Goal: Task Accomplishment & Management: Use online tool/utility

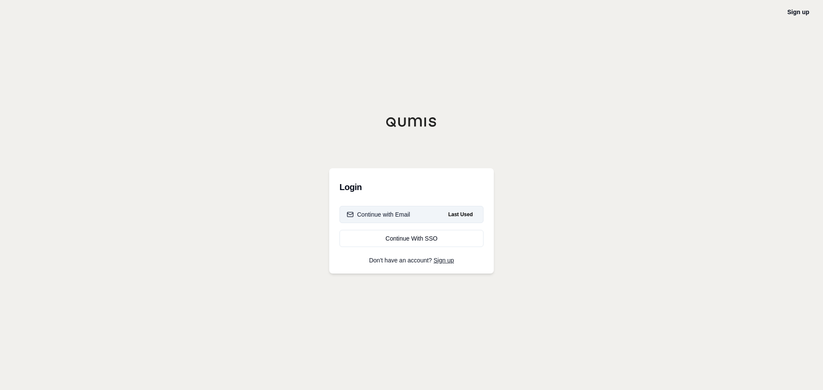
click at [369, 215] on div "Continue with Email" at bounding box center [378, 214] width 63 height 9
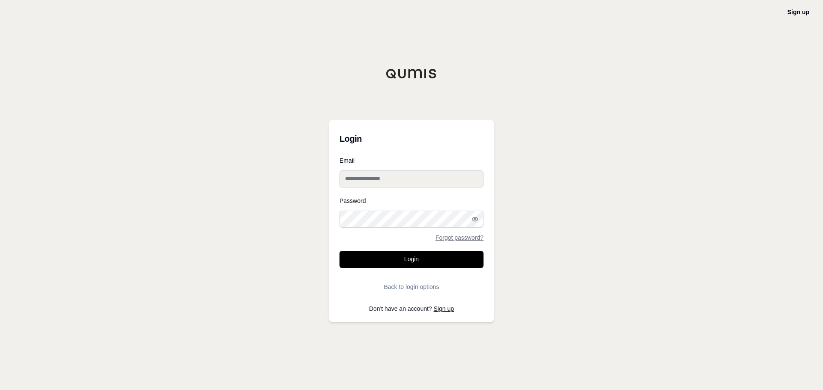
click at [395, 174] on input "Email" at bounding box center [411, 179] width 144 height 17
type input "**********"
click at [339, 251] on button "Login" at bounding box center [411, 259] width 144 height 17
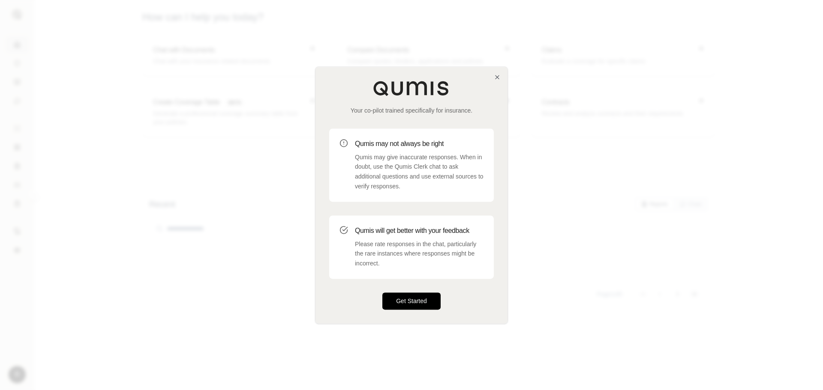
click at [407, 303] on button "Get Started" at bounding box center [411, 301] width 58 height 17
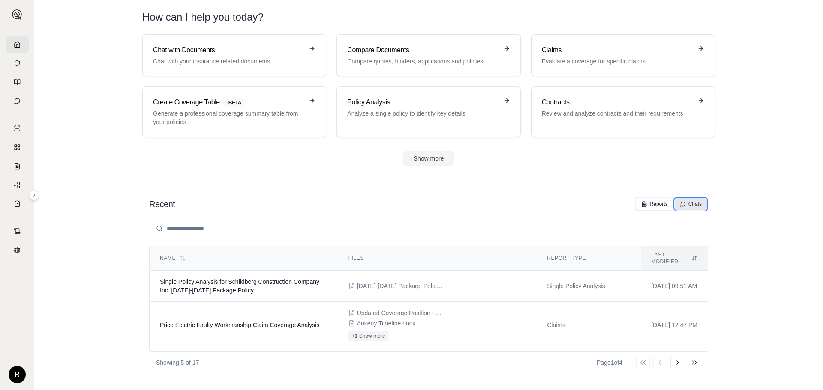
click at [684, 205] on icon at bounding box center [683, 204] width 6 height 6
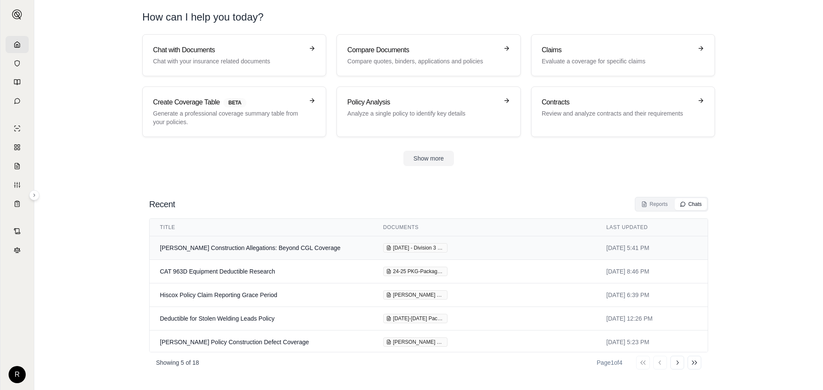
click at [198, 248] on td "[PERSON_NAME] Construction Allegations: Beyond CGL Coverage" at bounding box center [261, 249] width 223 height 24
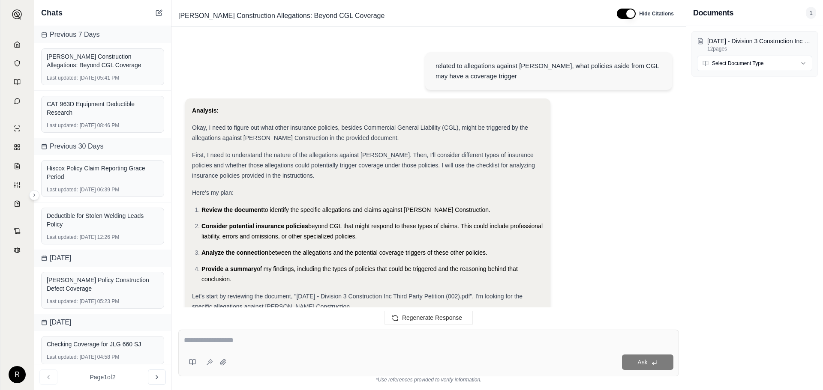
scroll to position [1985, 0]
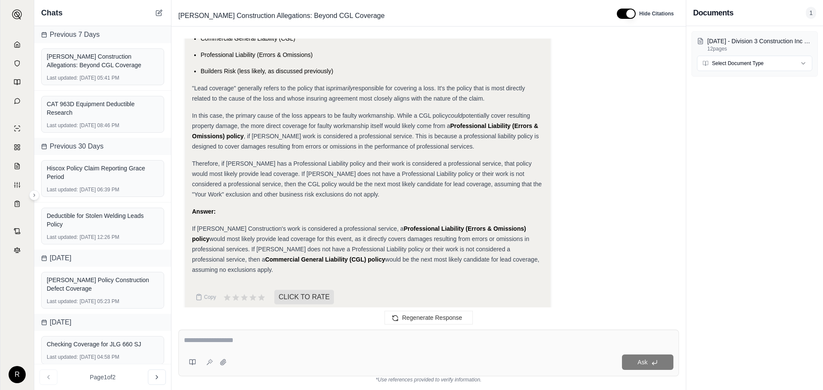
click at [240, 349] on div "Ask" at bounding box center [428, 353] width 501 height 47
type textarea "**********"
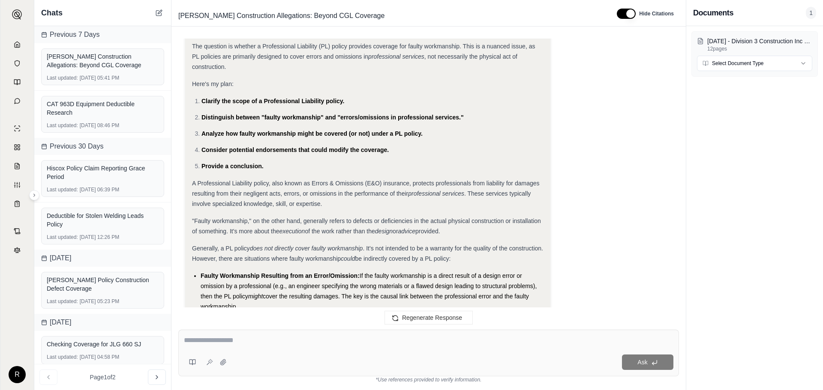
scroll to position [2545, 0]
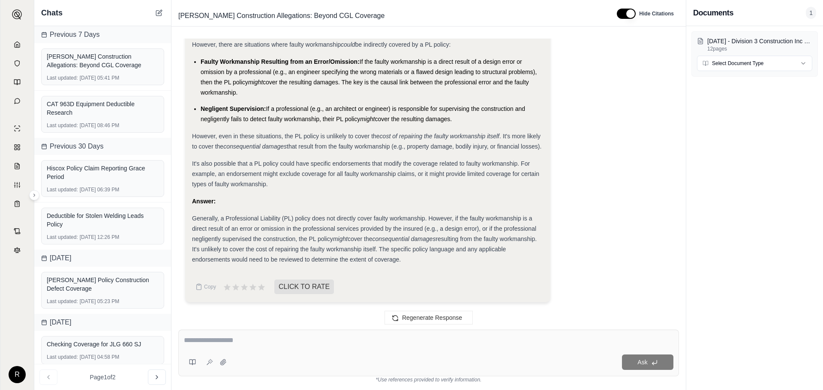
click at [19, 41] on link at bounding box center [17, 44] width 23 height 17
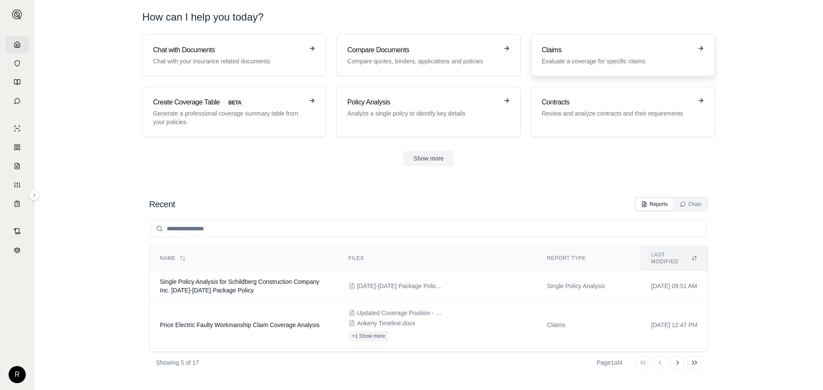
click at [586, 50] on h3 "Claims" at bounding box center [617, 50] width 150 height 10
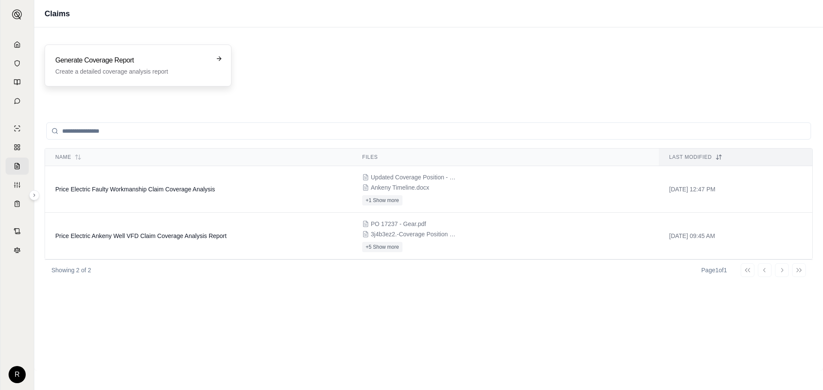
click at [141, 68] on p "Create a detailed coverage analysis report" at bounding box center [131, 71] width 153 height 9
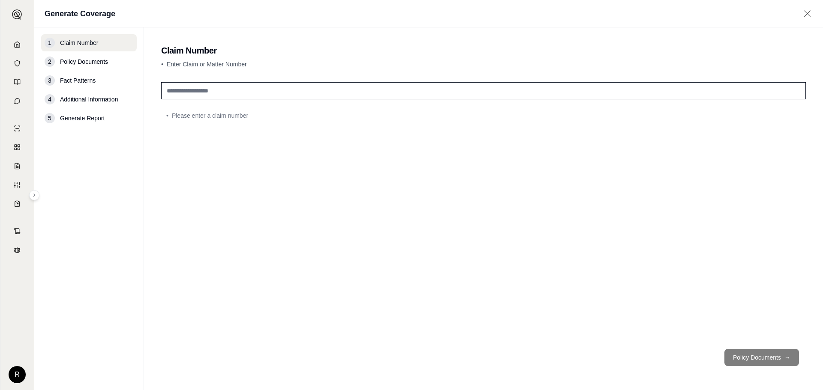
click at [264, 100] on div "• Please enter a claim number" at bounding box center [483, 211] width 645 height 264
click at [264, 93] on input "text" at bounding box center [483, 90] width 645 height 17
type input "********"
click at [750, 356] on button "Policy Documents →" at bounding box center [761, 357] width 75 height 17
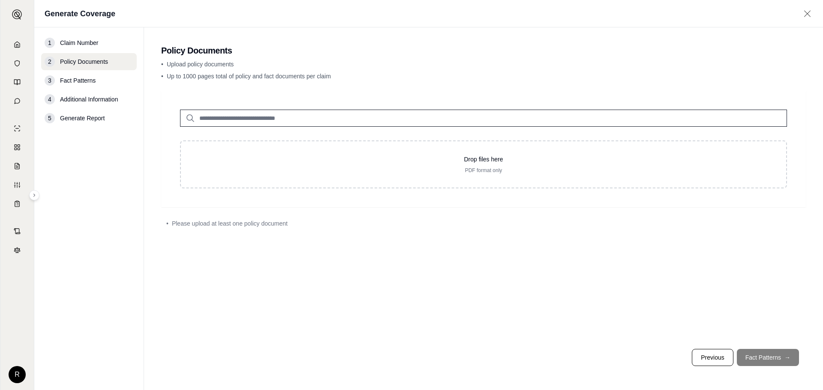
click at [344, 120] on input "search" at bounding box center [483, 118] width 607 height 17
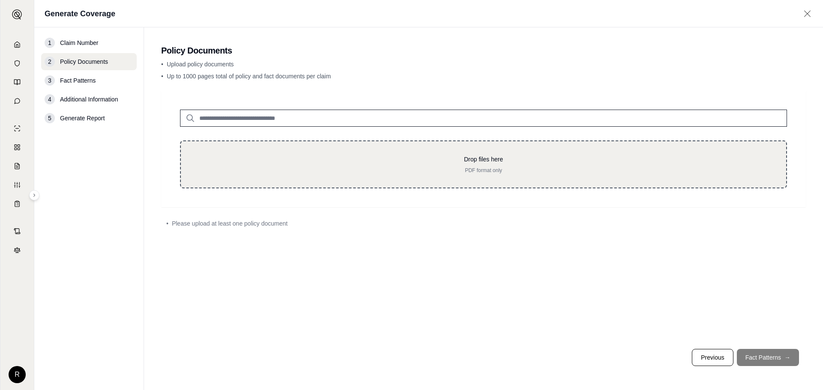
click at [348, 160] on p "Drop files here" at bounding box center [484, 159] width 578 height 9
type input "**********"
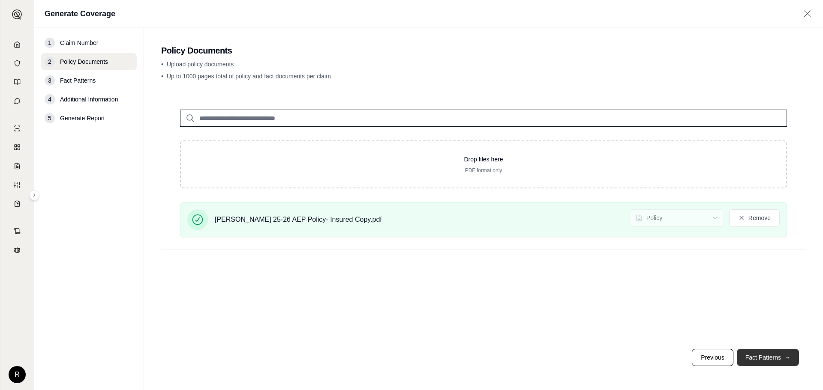
click at [761, 358] on button "Fact Patterns →" at bounding box center [768, 357] width 62 height 17
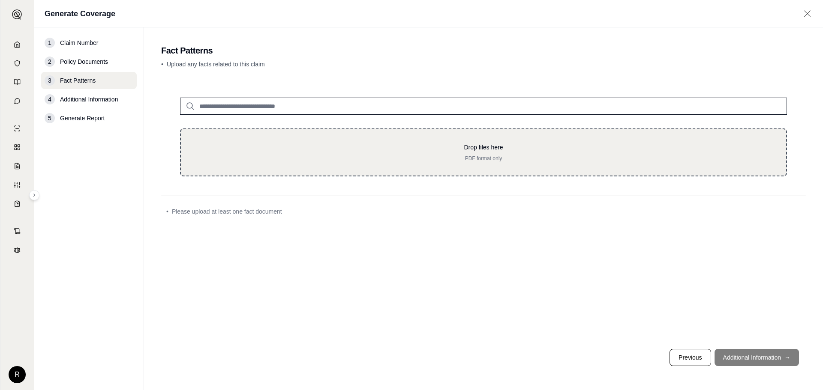
click at [451, 147] on p "Drop files here" at bounding box center [484, 147] width 578 height 9
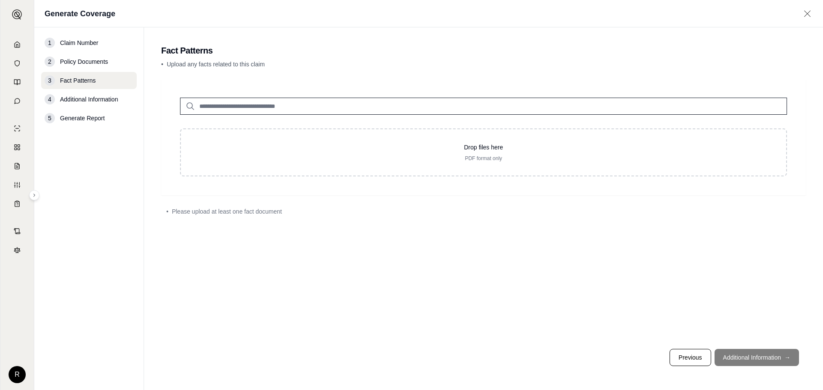
click at [755, 357] on footer "Previous Additional Information →" at bounding box center [483, 357] width 645 height 31
click at [339, 110] on input "search" at bounding box center [483, 106] width 607 height 17
click at [396, 183] on div "Drop files here PDF format only" at bounding box center [483, 137] width 645 height 117
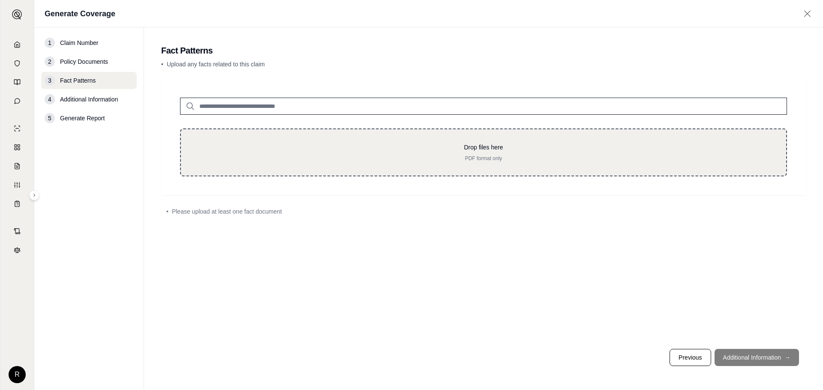
click at [394, 169] on div "Drop files here PDF format only" at bounding box center [483, 153] width 607 height 48
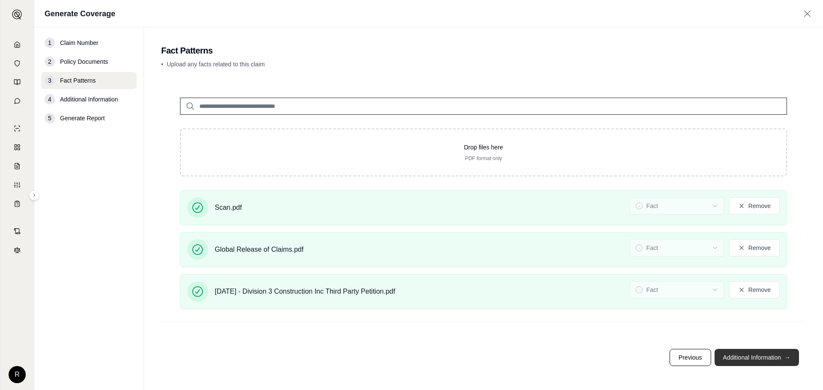
click at [761, 360] on button "Additional Information →" at bounding box center [756, 357] width 84 height 17
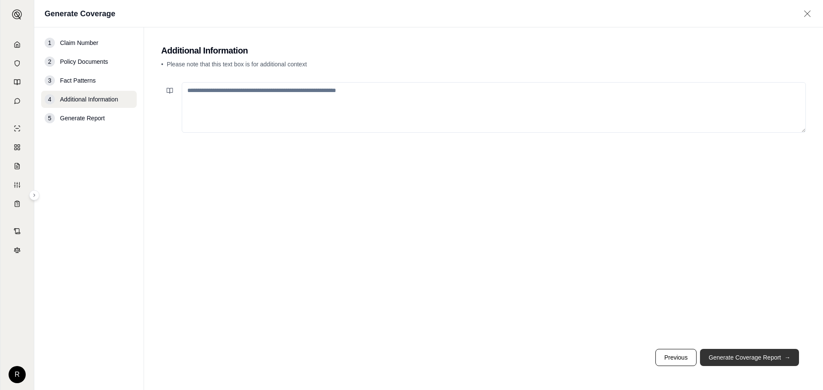
click at [731, 360] on button "Generate Coverage Report →" at bounding box center [749, 357] width 99 height 17
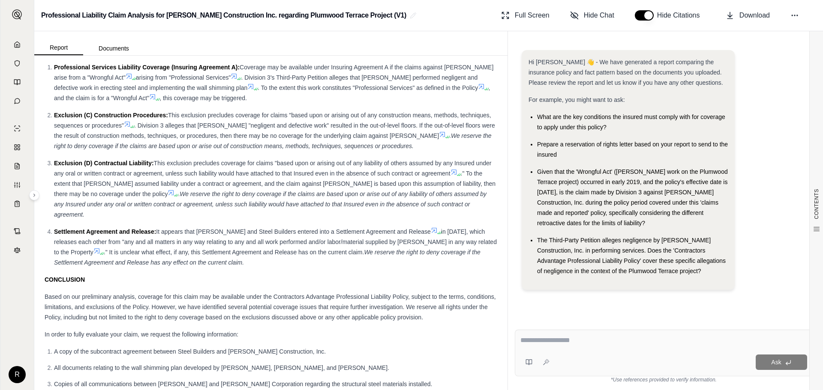
scroll to position [4129, 0]
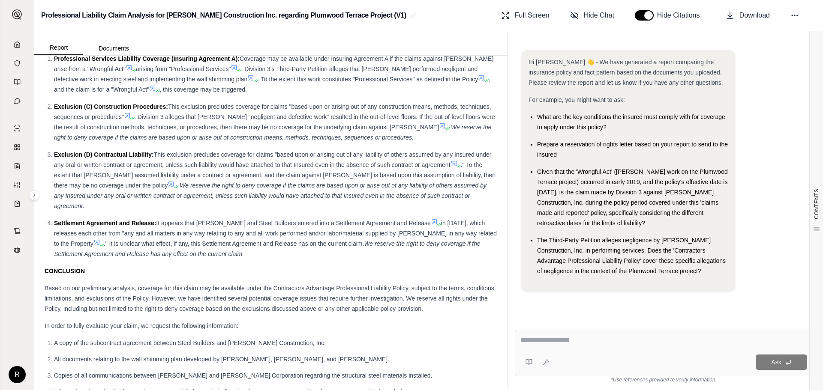
click at [616, 362] on div "Ask" at bounding box center [680, 362] width 254 height 15
click at [626, 344] on textarea at bounding box center [663, 341] width 287 height 10
type textarea "**********"
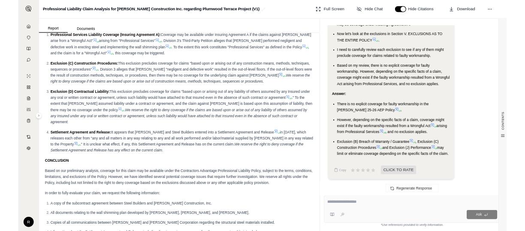
scroll to position [5487, 0]
